Goal: Obtain resource: Obtain resource

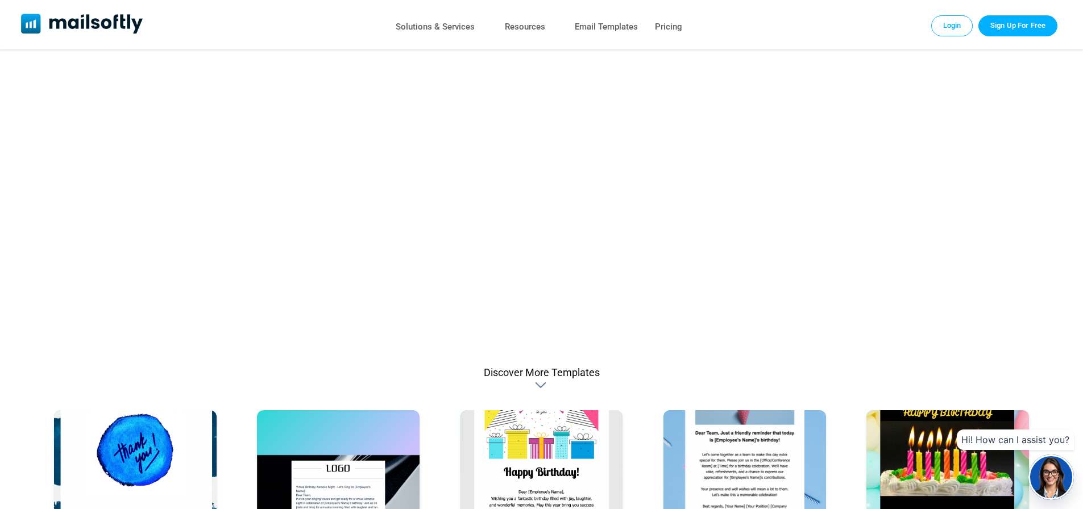
scroll to position [739, 0]
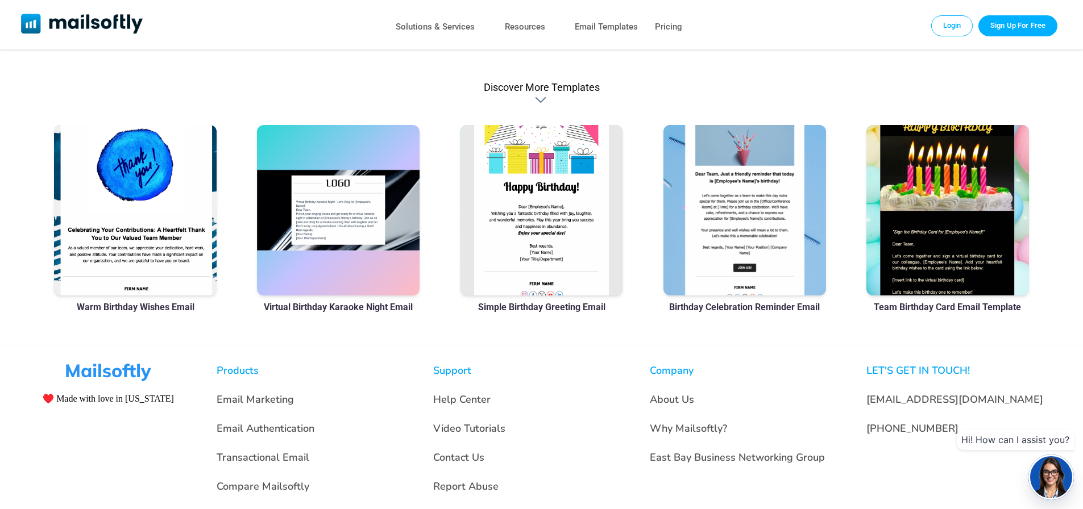
click at [961, 310] on h3 "Team Birthday Card Email Template" at bounding box center [946, 307] width 147 height 11
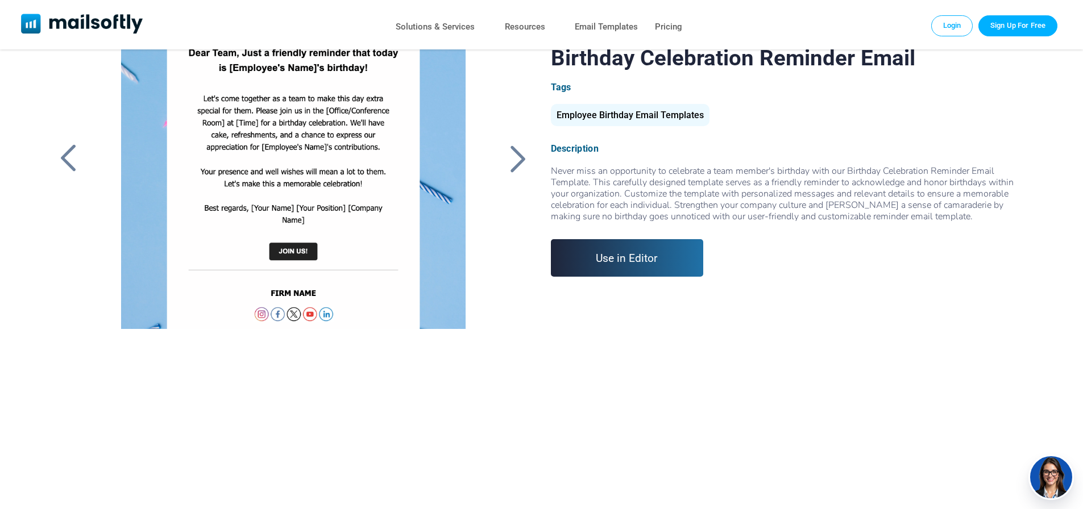
scroll to position [259, 0]
